Goal: Transaction & Acquisition: Purchase product/service

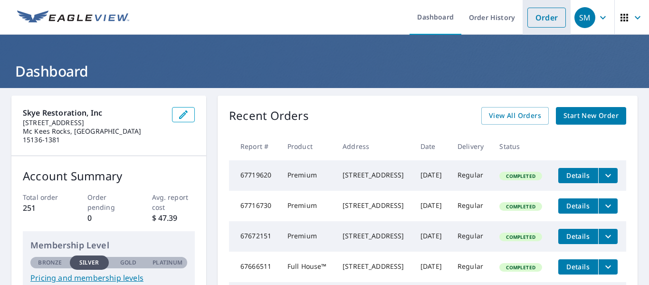
click at [540, 13] on link "Order" at bounding box center [547, 18] width 39 height 20
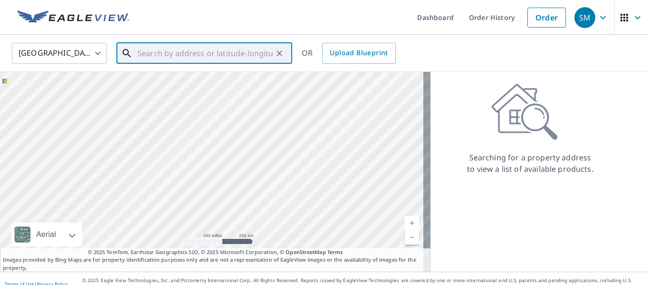
click at [170, 50] on input "text" at bounding box center [204, 53] width 135 height 27
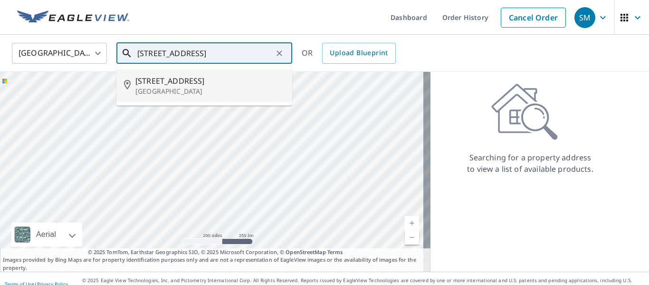
click at [184, 86] on span "[STREET_ADDRESS]" at bounding box center [209, 80] width 149 height 11
type input "[STREET_ADDRESS]"
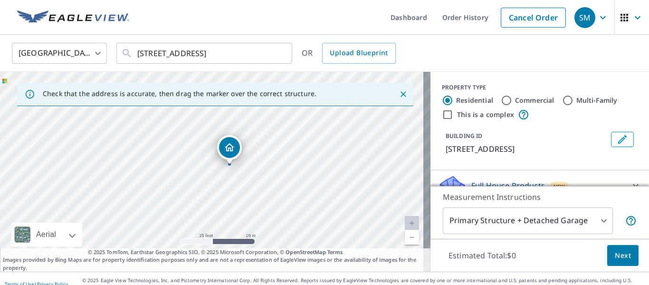
click at [272, 175] on div "[STREET_ADDRESS]" at bounding box center [215, 172] width 431 height 200
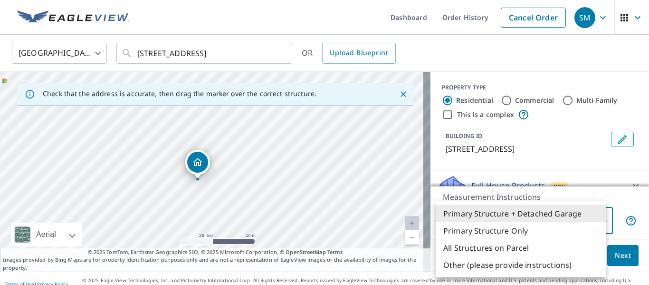
click at [602, 223] on body "SM SM Dashboard Order History Cancel Order SM United States US ​ [STREET_ADDRES…" at bounding box center [324, 142] width 649 height 285
click at [514, 226] on li "Primary Structure Only" at bounding box center [521, 230] width 170 height 17
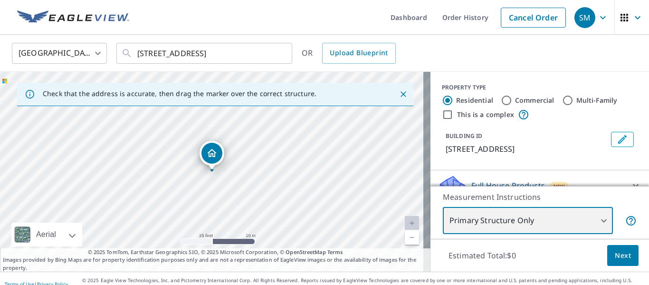
type input "2"
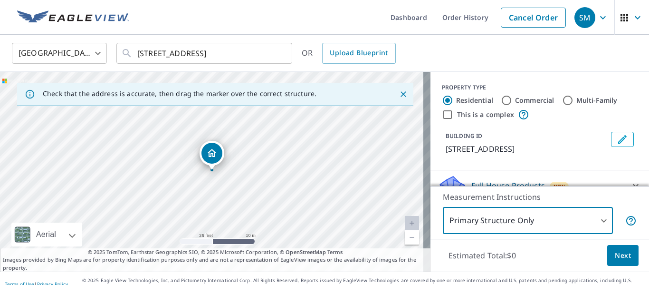
click at [615, 251] on span "Next" at bounding box center [623, 256] width 16 height 12
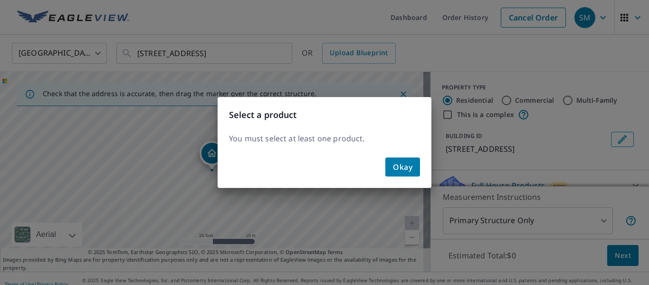
click at [394, 165] on span "Okay" at bounding box center [402, 166] width 19 height 13
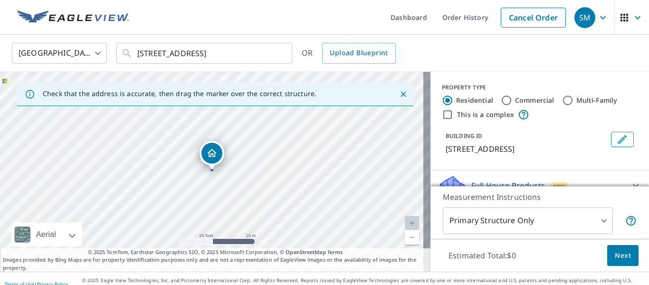
click at [544, 143] on div "BUILDING ID [STREET_ADDRESS]" at bounding box center [527, 143] width 162 height 23
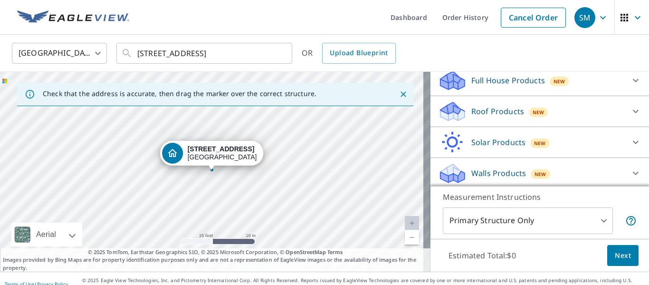
scroll to position [108, 0]
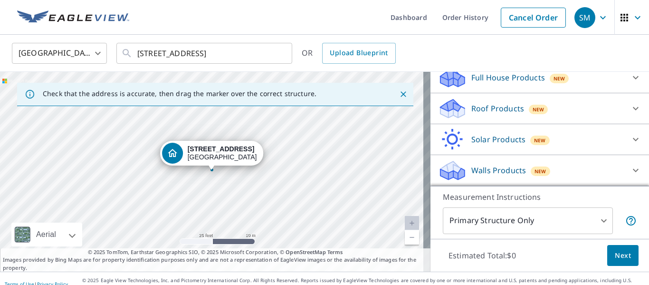
click at [483, 107] on p "Roof Products" at bounding box center [498, 108] width 53 height 11
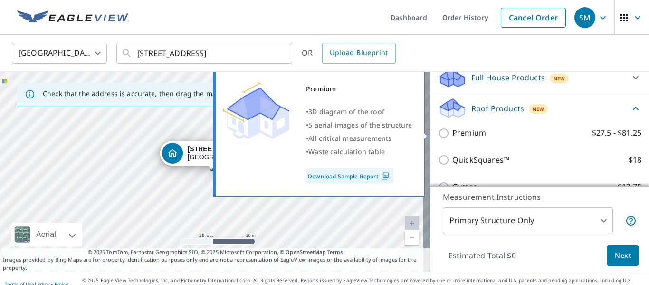
click at [467, 129] on p "Premium" at bounding box center [470, 133] width 34 height 12
click at [453, 129] on input "Premium $27.5 - $81.25" at bounding box center [445, 132] width 14 height 11
checkbox input "true"
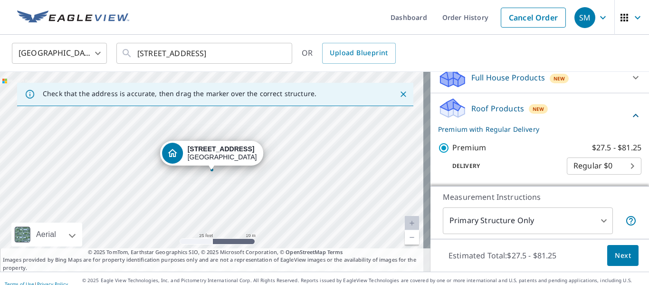
click at [615, 254] on span "Next" at bounding box center [623, 256] width 16 height 12
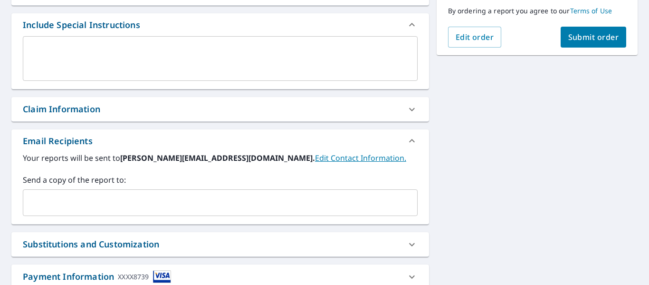
scroll to position [325, 0]
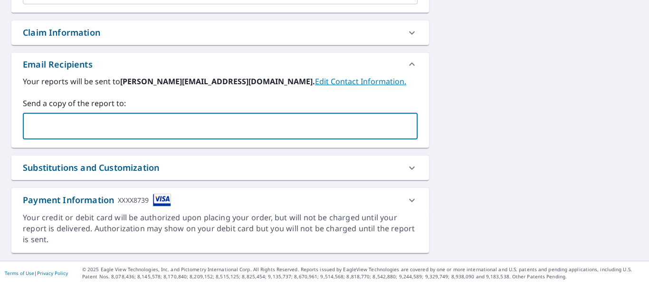
click at [75, 117] on input "text" at bounding box center [213, 126] width 372 height 18
type input "[PERSON_NAME][EMAIL_ADDRESS][DOMAIN_NAME]"
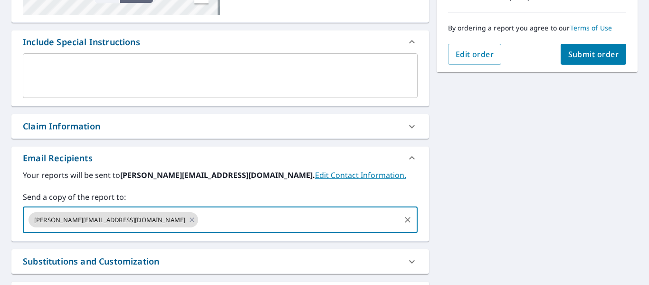
scroll to position [39, 0]
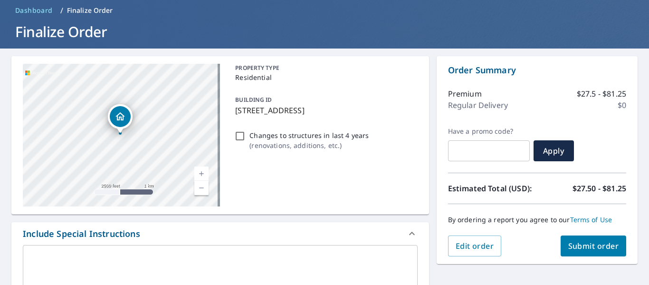
click at [593, 246] on span "Submit order" at bounding box center [593, 246] width 51 height 10
